Goal: Transaction & Acquisition: Purchase product/service

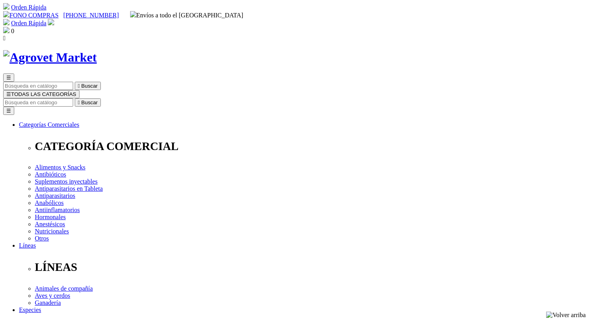
click at [73, 98] on input "Buscar" at bounding box center [38, 102] width 70 height 8
type input "calfortis"
click at [230, 98] on button " Buscar" at bounding box center [243, 102] width 26 height 8
